Goal: Task Accomplishment & Management: Complete application form

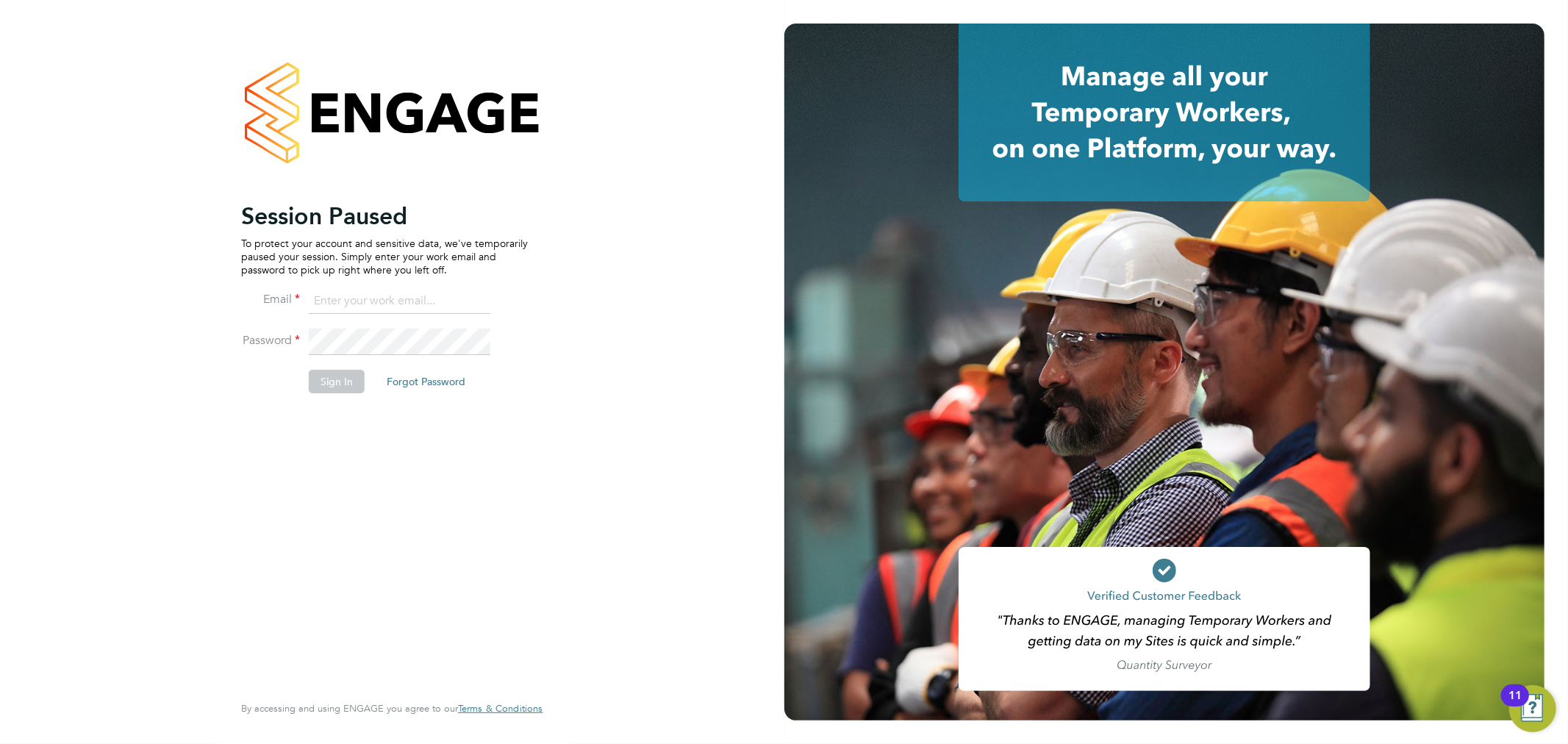
type input "chloe.whittall@linsco.com"
click at [336, 377] on button "Sign In" at bounding box center [336, 381] width 56 height 24
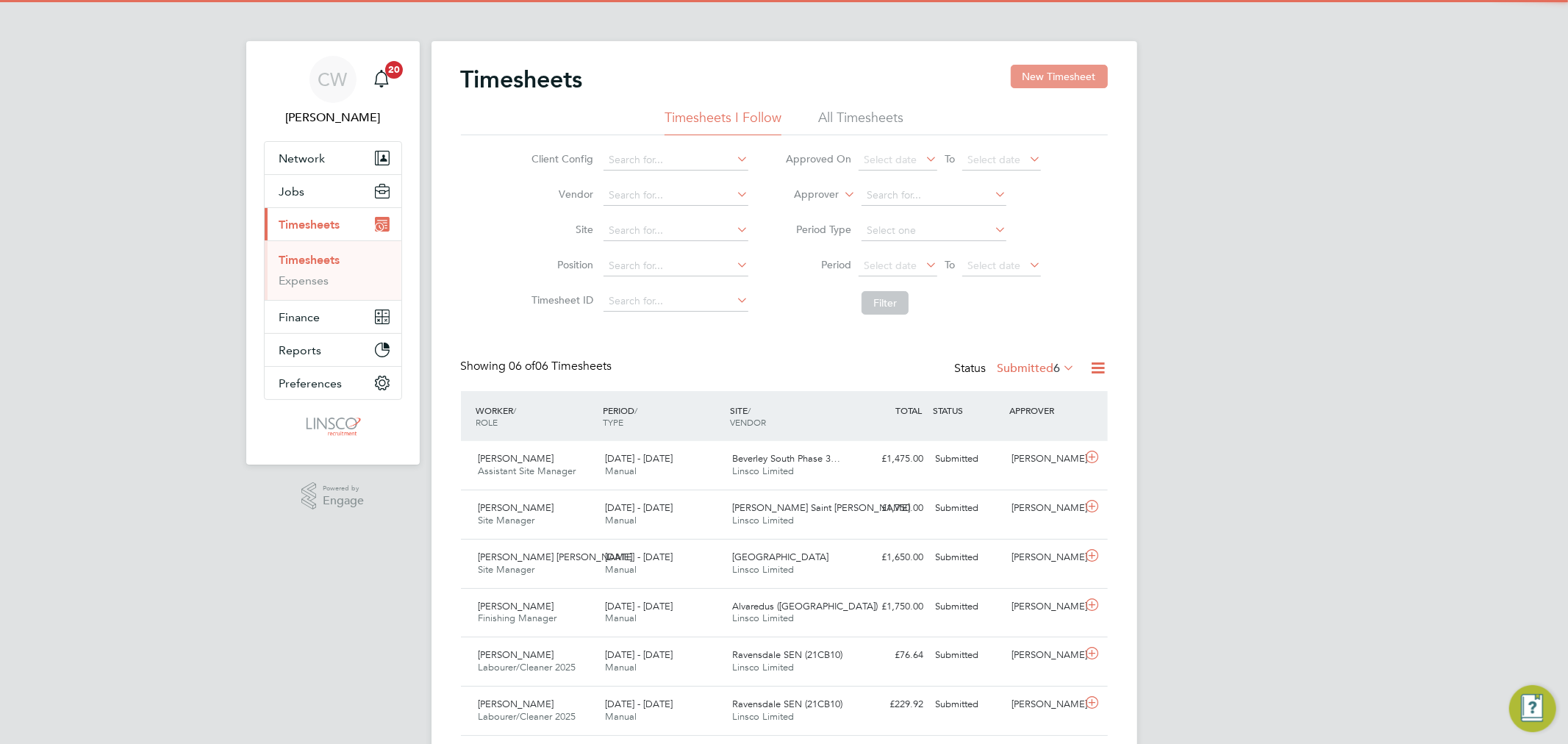
click at [1071, 78] on button "New Timesheet" at bounding box center [1059, 76] width 97 height 24
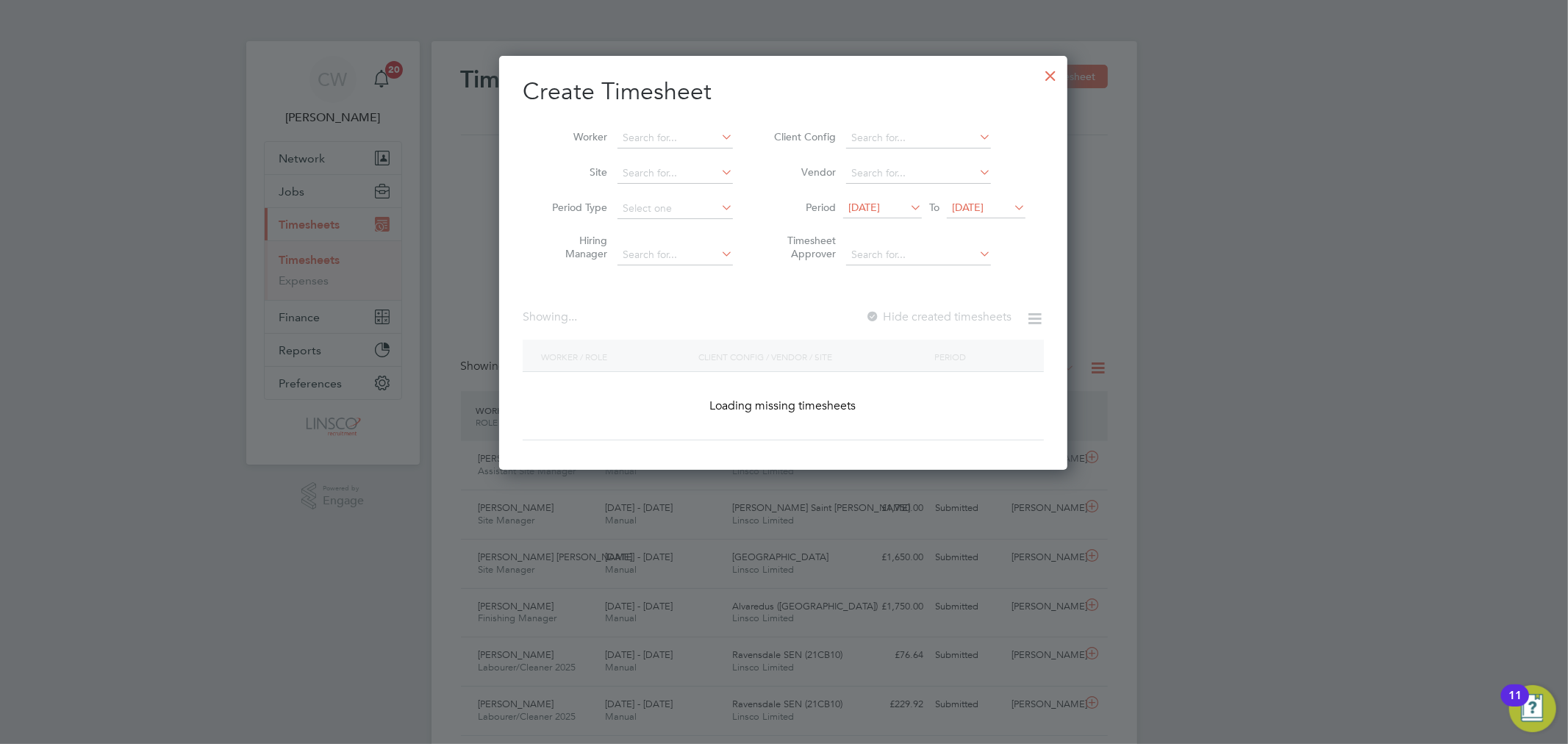
scroll to position [2768, 569]
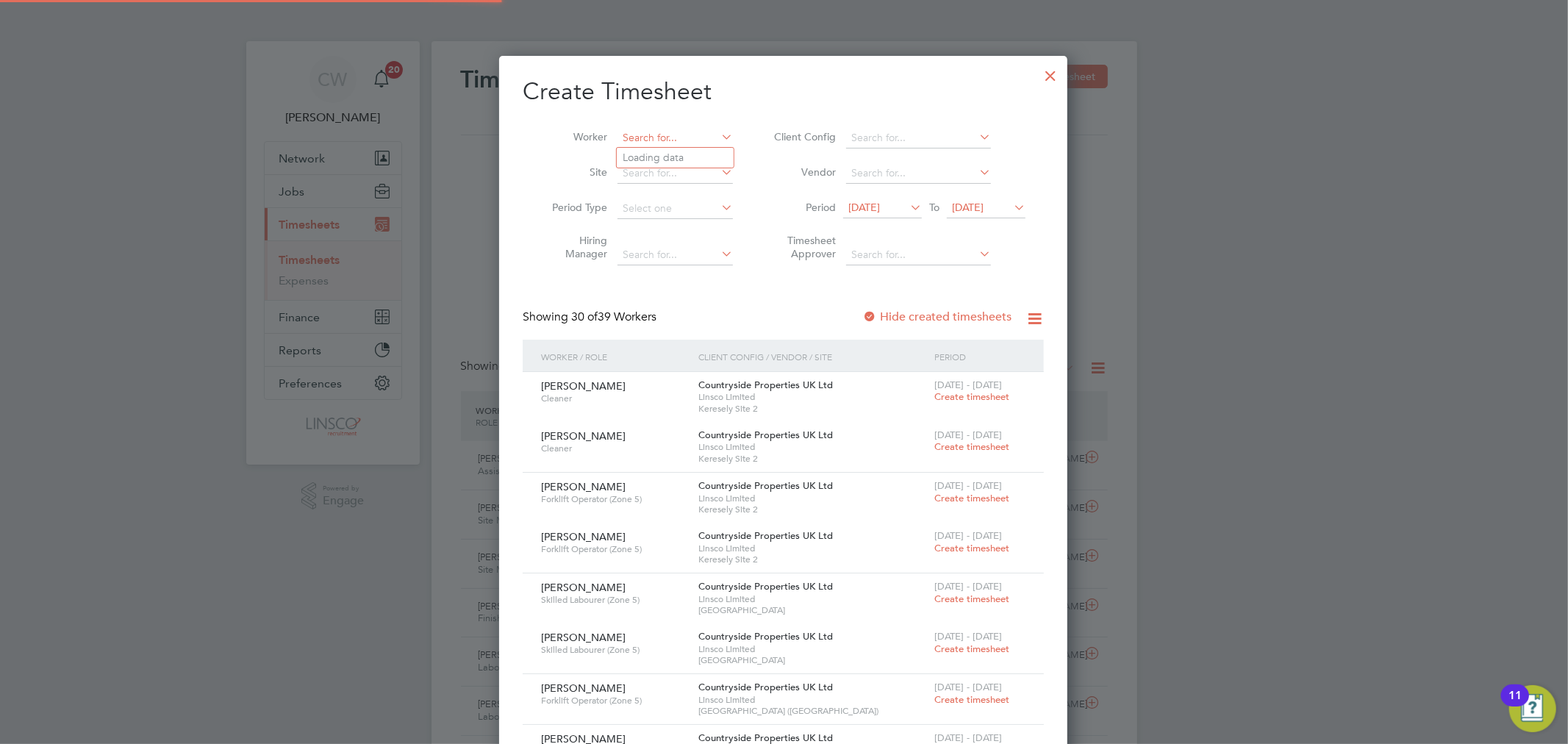
click at [684, 129] on input at bounding box center [676, 138] width 115 height 21
click at [688, 149] on li "[PERSON_NAME] [PERSON_NAME]" at bounding box center [693, 157] width 152 height 20
type input "[PERSON_NAME]"
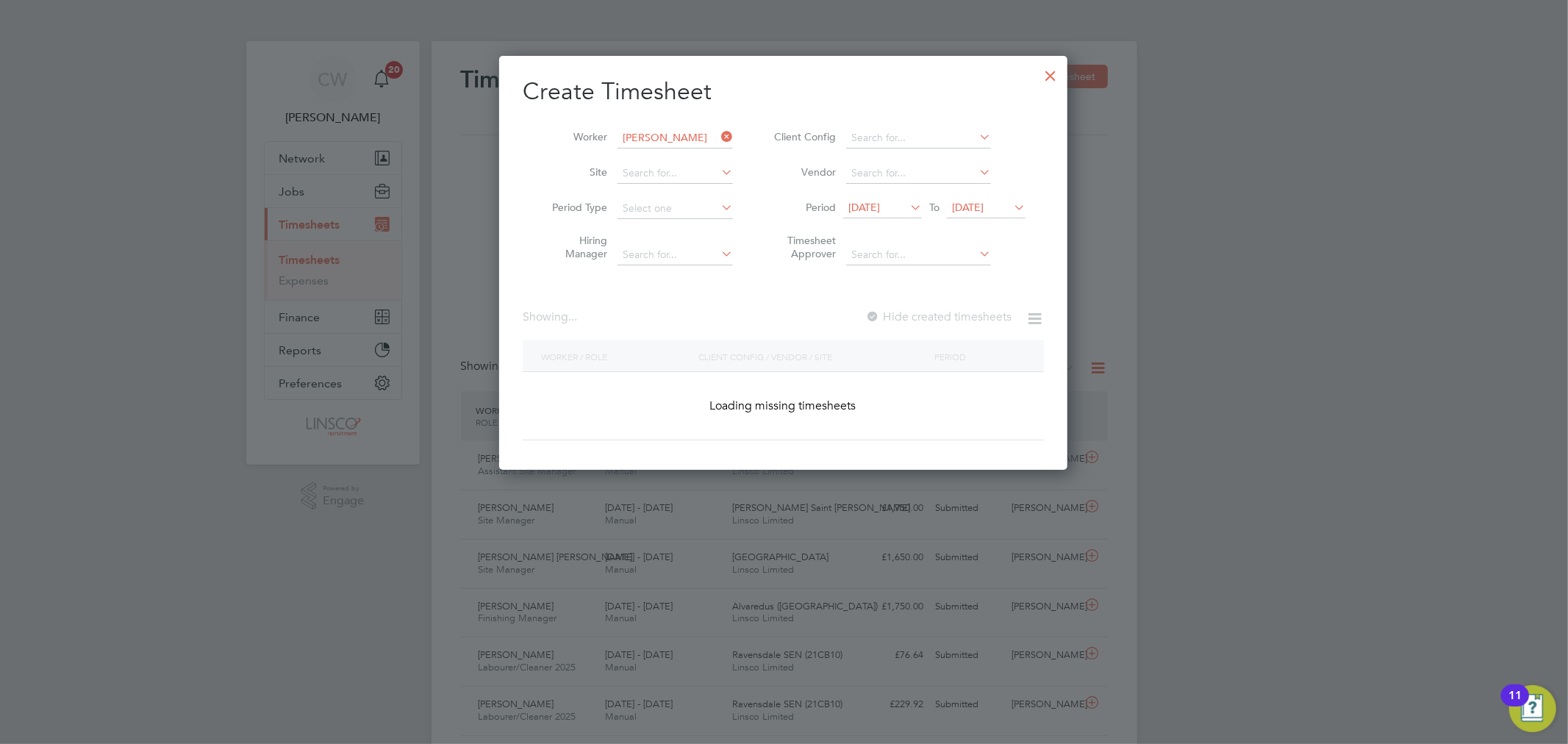
scroll to position [8, 7]
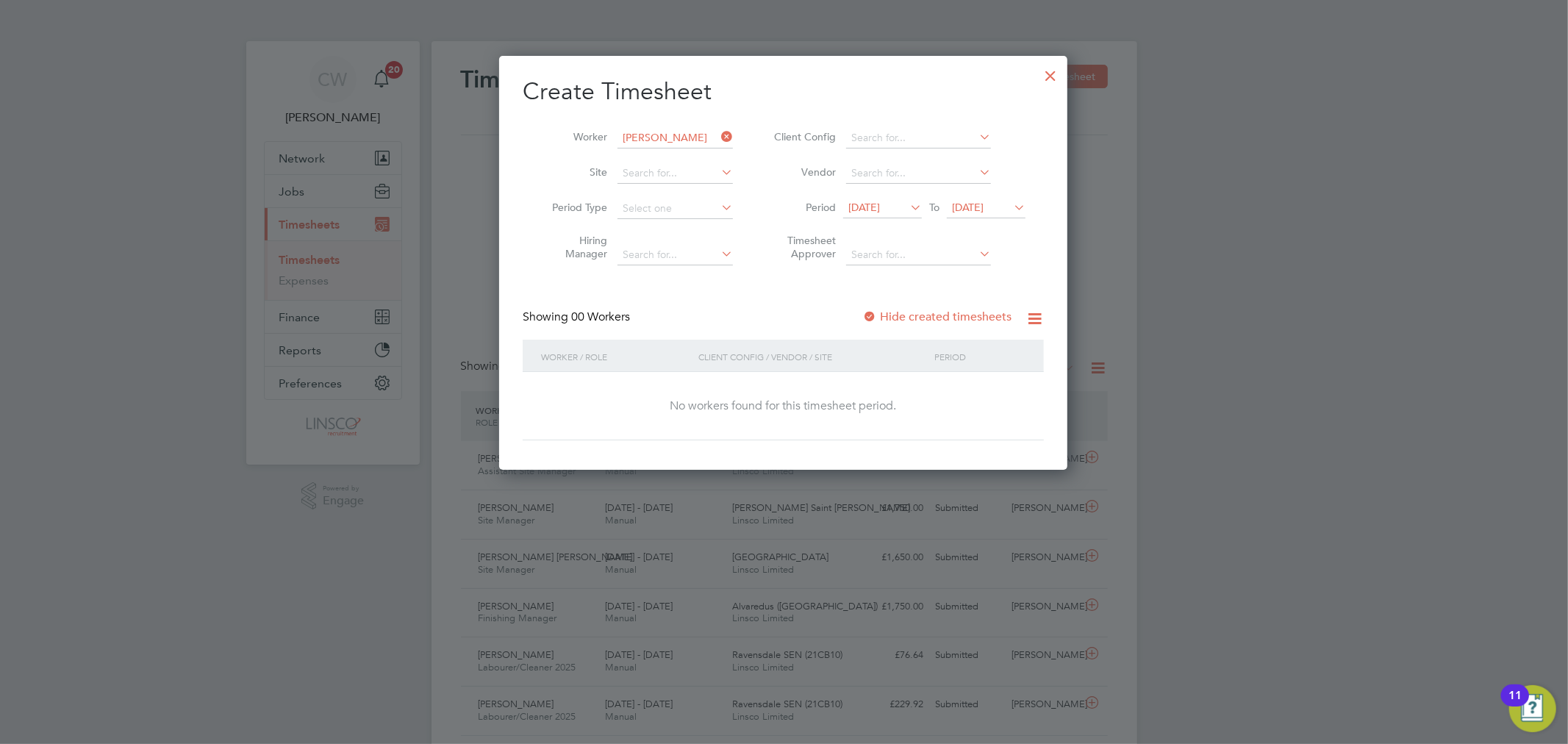
click at [984, 201] on span "[DATE]" at bounding box center [968, 207] width 31 height 13
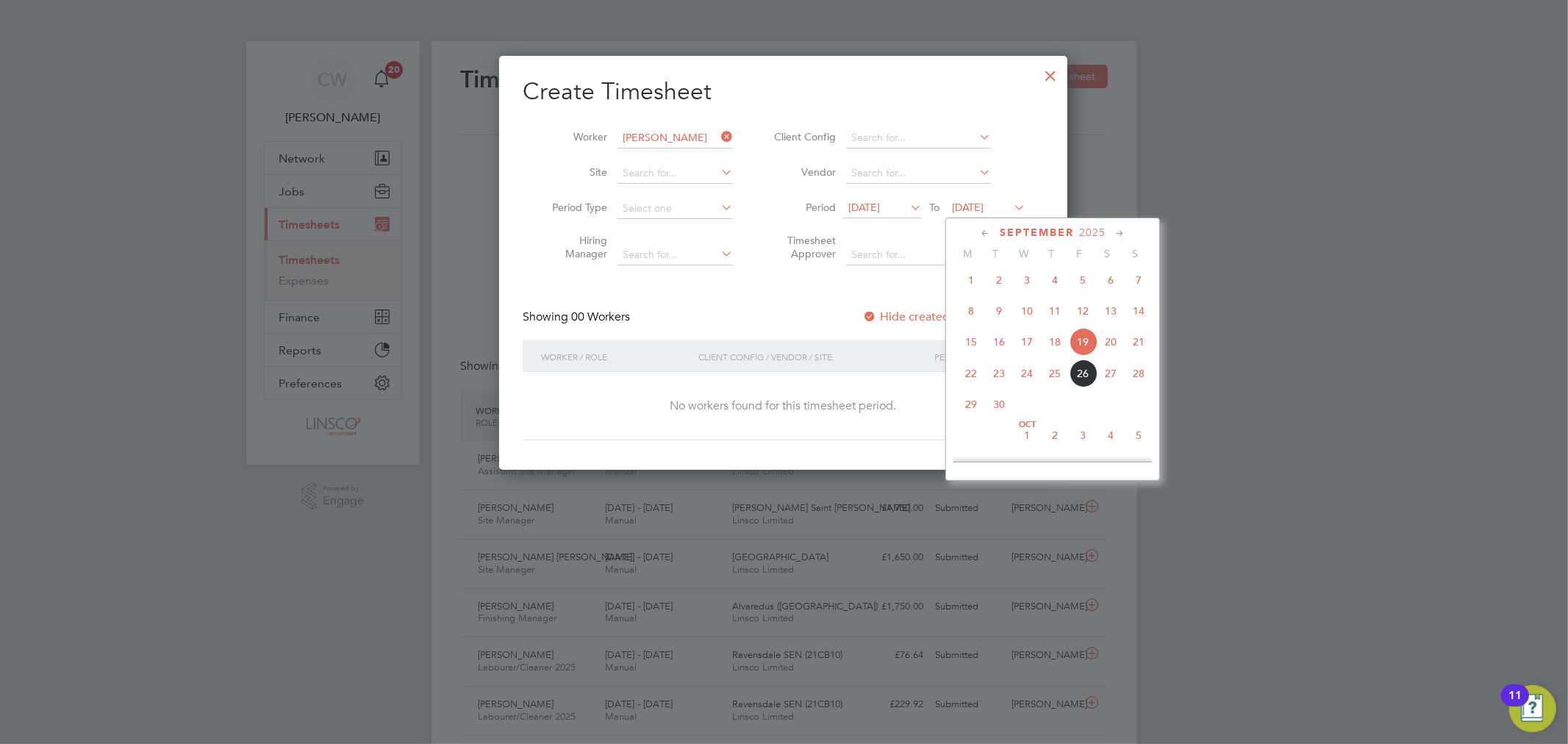
click at [1076, 373] on span "26" at bounding box center [1083, 373] width 28 height 28
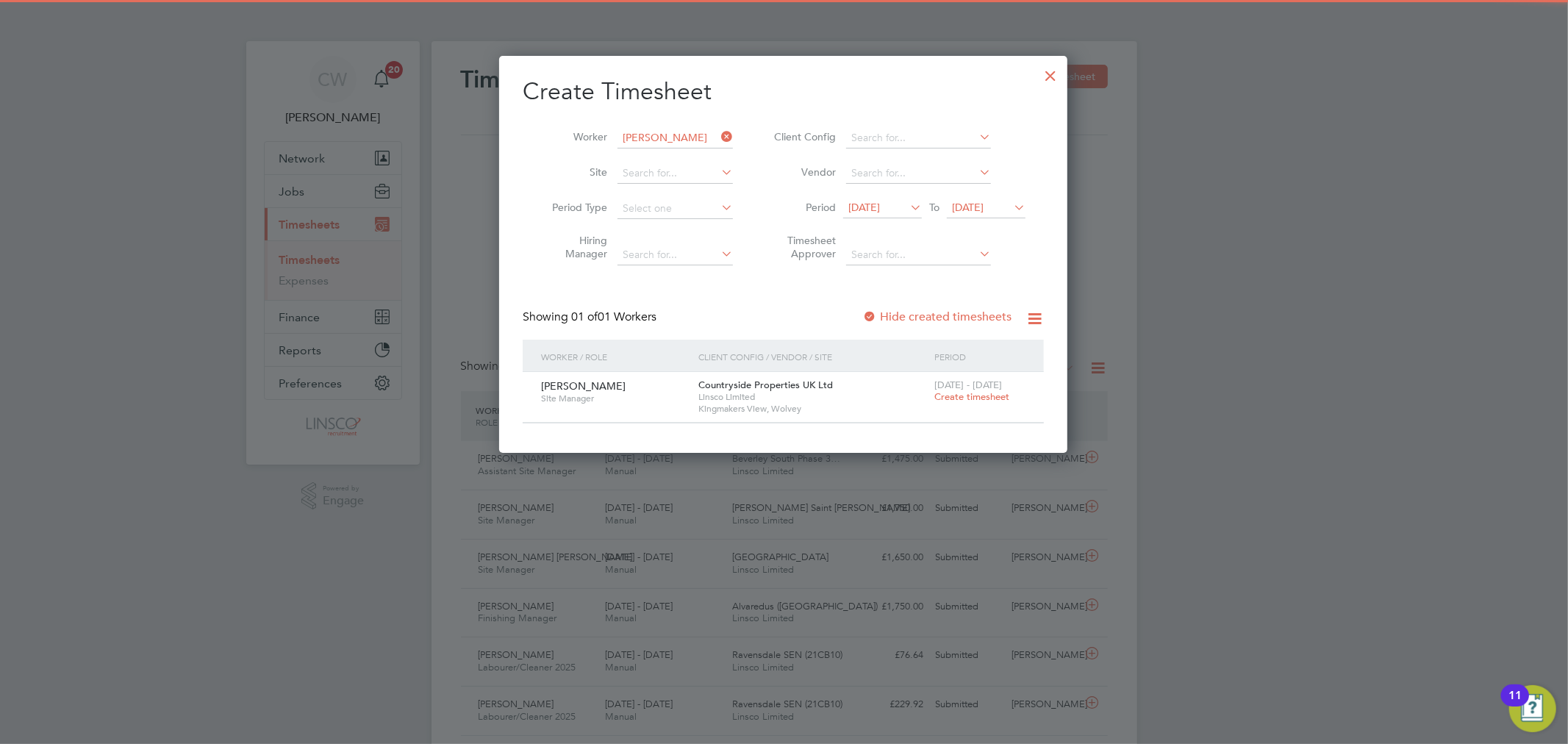
click at [961, 394] on span "Create timesheet" at bounding box center [972, 397] width 75 height 12
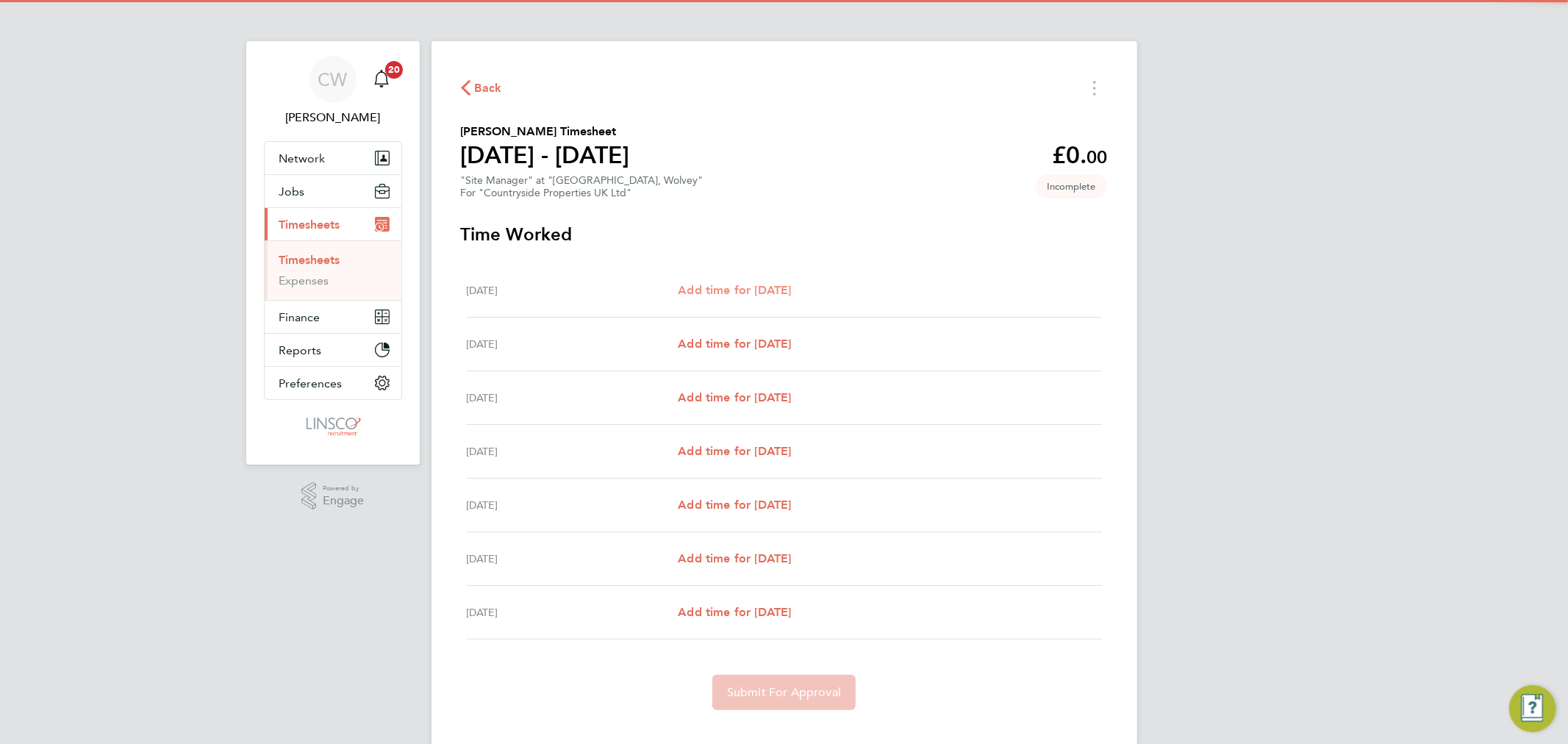
click at [755, 292] on span "Add time for [DATE]" at bounding box center [735, 290] width 114 height 14
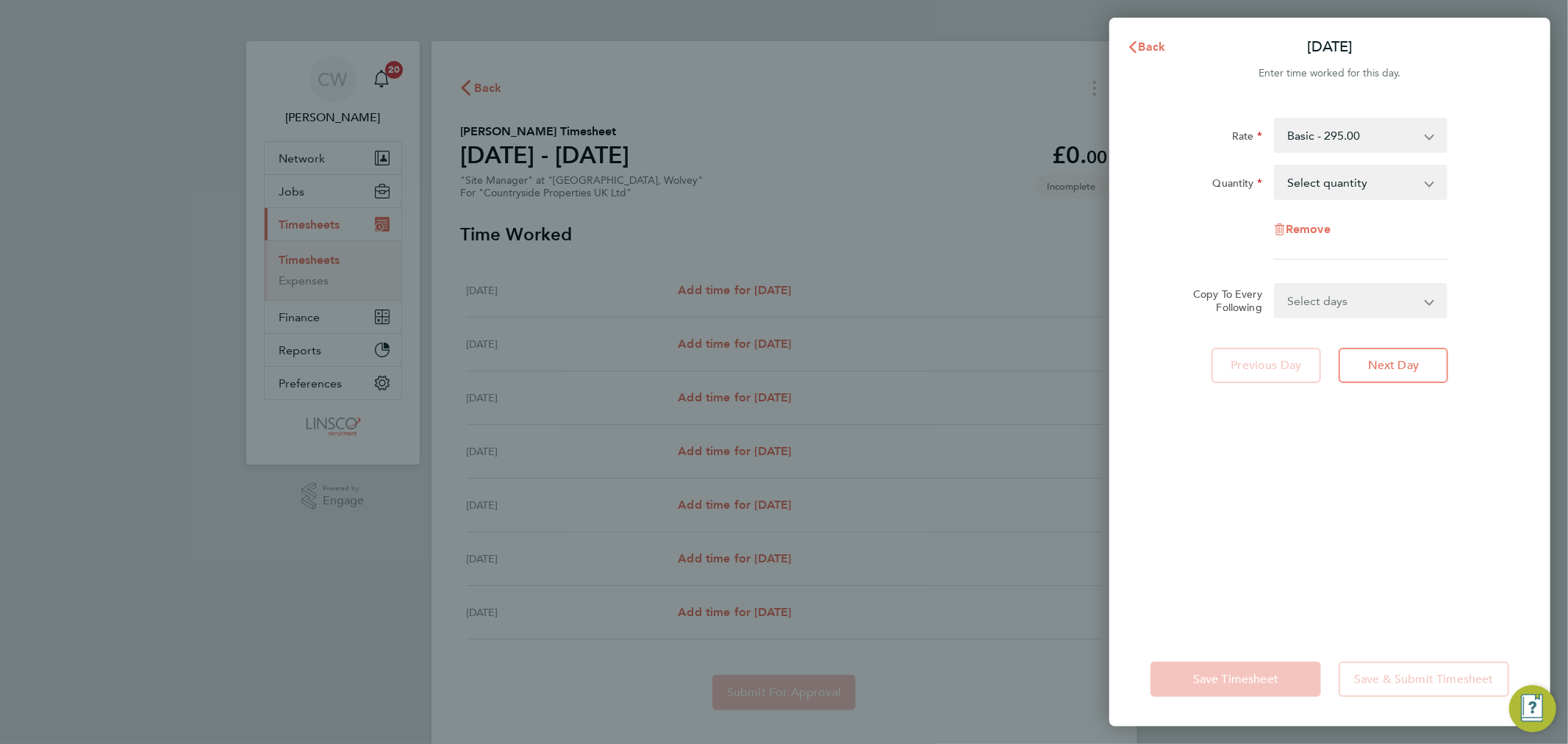
drag, startPoint x: 1370, startPoint y: 182, endPoint x: 1368, endPoint y: 194, distance: 12.2
click at [1369, 182] on select "Select quantity 0.5 1" at bounding box center [1352, 182] width 153 height 32
select select "1"
click at [1276, 166] on select "Select quantity 0.5 1" at bounding box center [1352, 182] width 153 height 32
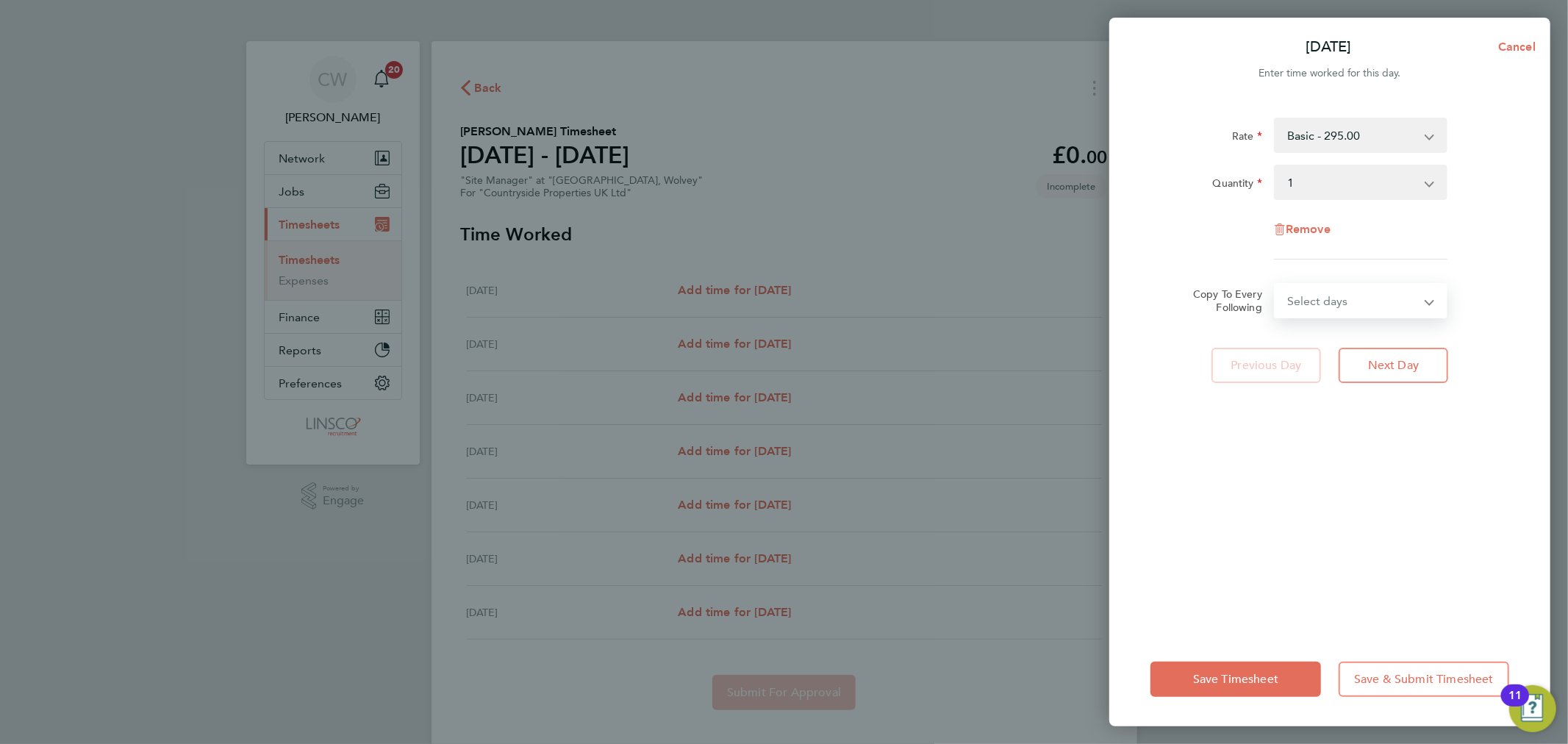
drag, startPoint x: 1323, startPoint y: 292, endPoint x: 1326, endPoint y: 316, distance: 24.2
click at [1323, 293] on select "Select days Day Weekday (Mon-Fri) Weekend (Sat-Sun) [DATE] [DATE] [DATE] [DATE]…" at bounding box center [1353, 301] width 155 height 32
select select "WEEKDAY"
click at [1276, 285] on select "Select days Day Weekday (Mon-Fri) Weekend (Sat-Sun) [DATE] [DATE] [DATE] [DATE]…" at bounding box center [1353, 301] width 155 height 32
select select "[DATE]"
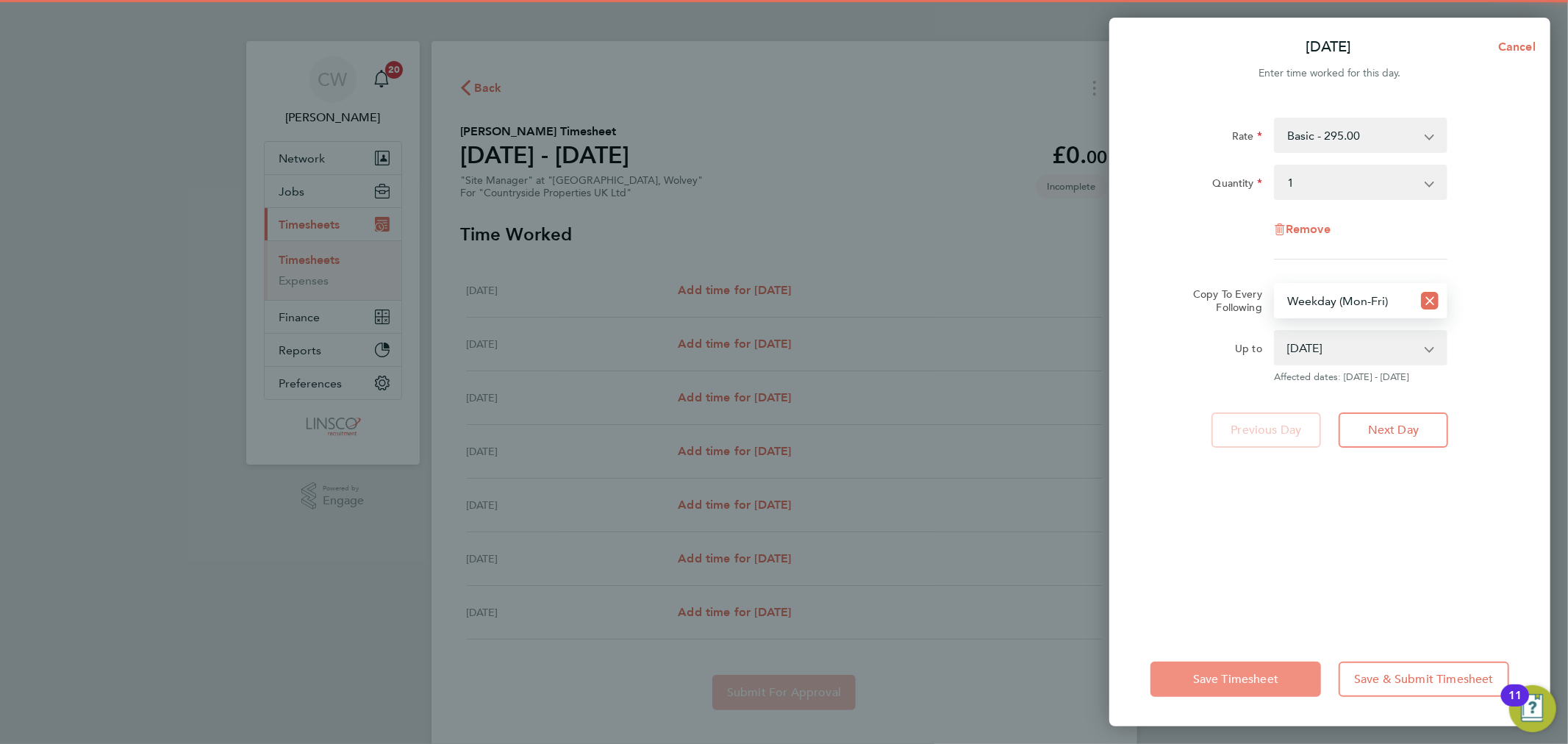
click at [1222, 685] on span "Save Timesheet" at bounding box center [1236, 679] width 86 height 15
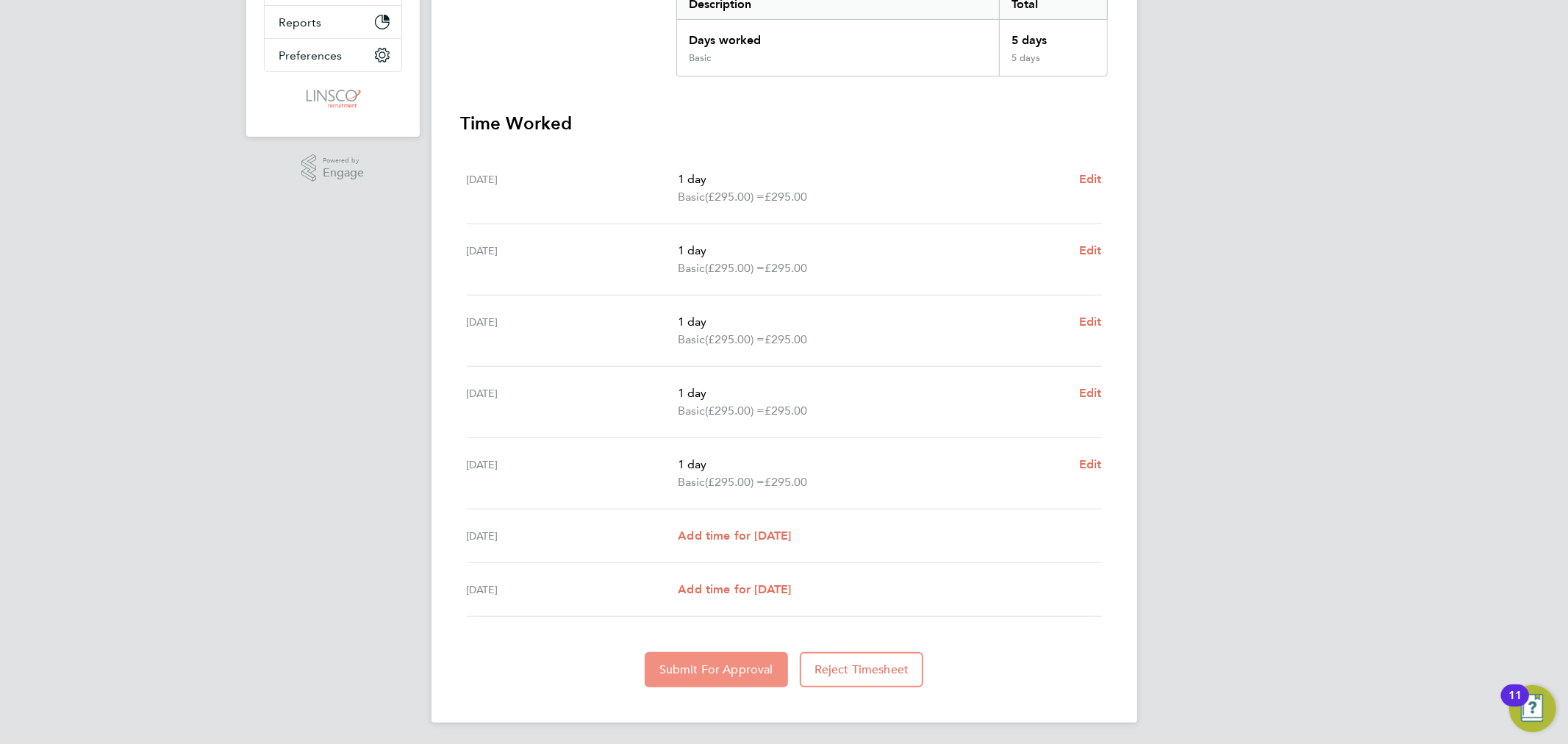
click at [687, 657] on button "Submit For Approval" at bounding box center [717, 670] width 143 height 35
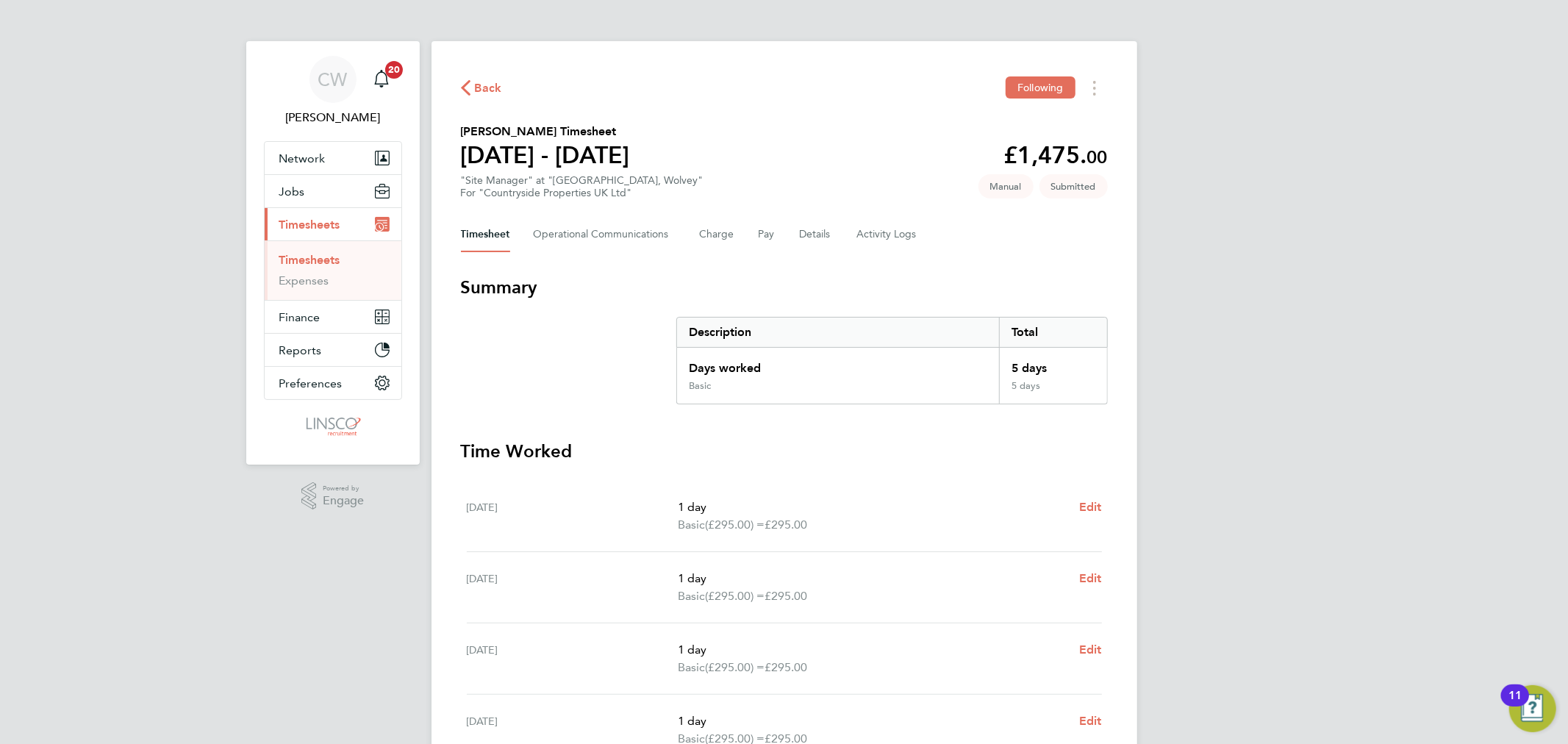
click at [475, 96] on span "Back" at bounding box center [488, 88] width 27 height 17
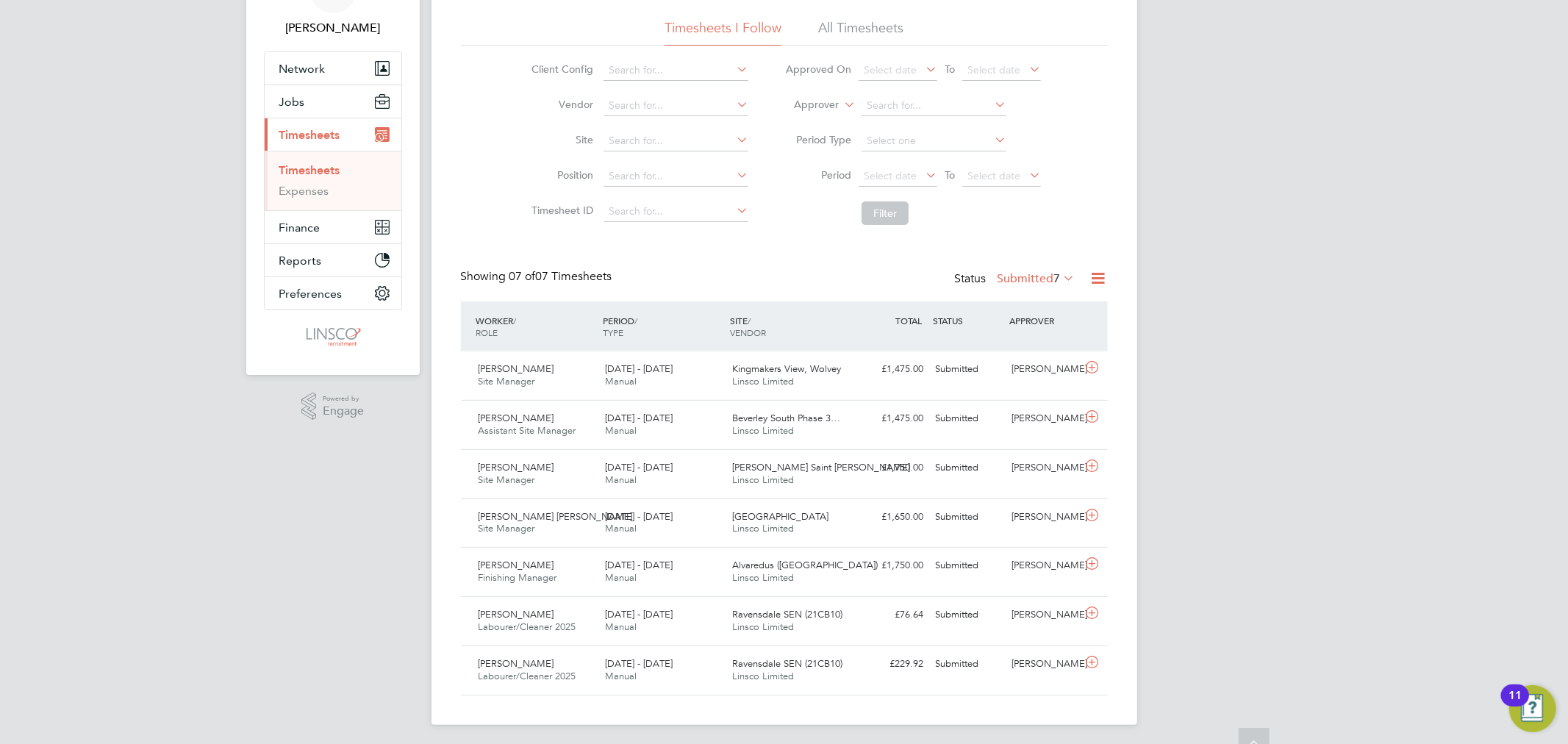
scroll to position [94, 0]
